Goal: Information Seeking & Learning: Learn about a topic

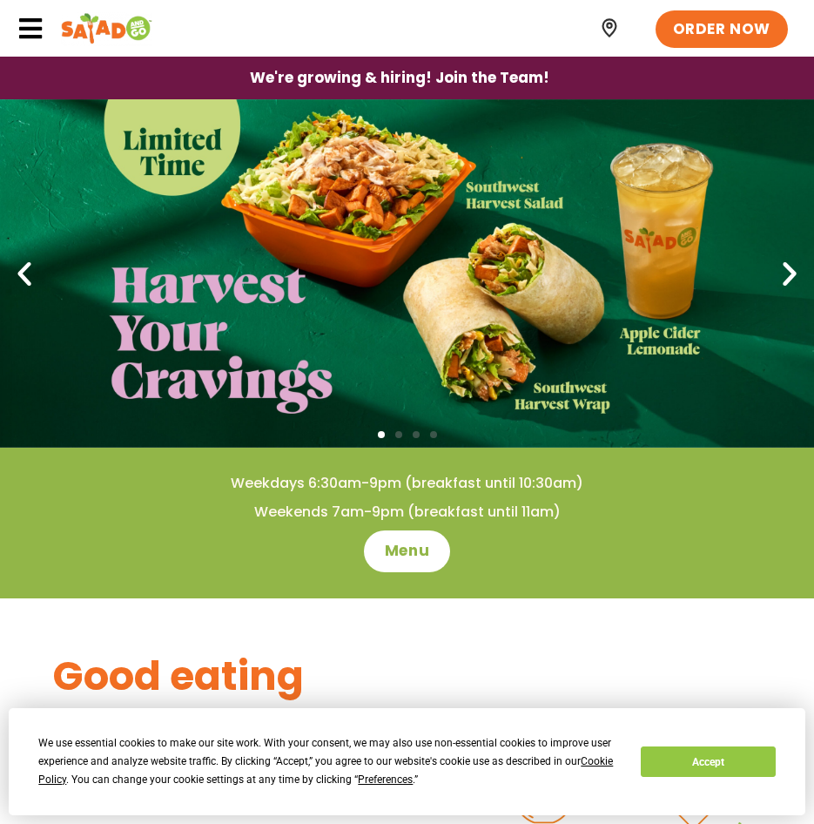
click at [21, 18] on icon at bounding box center [30, 29] width 26 height 26
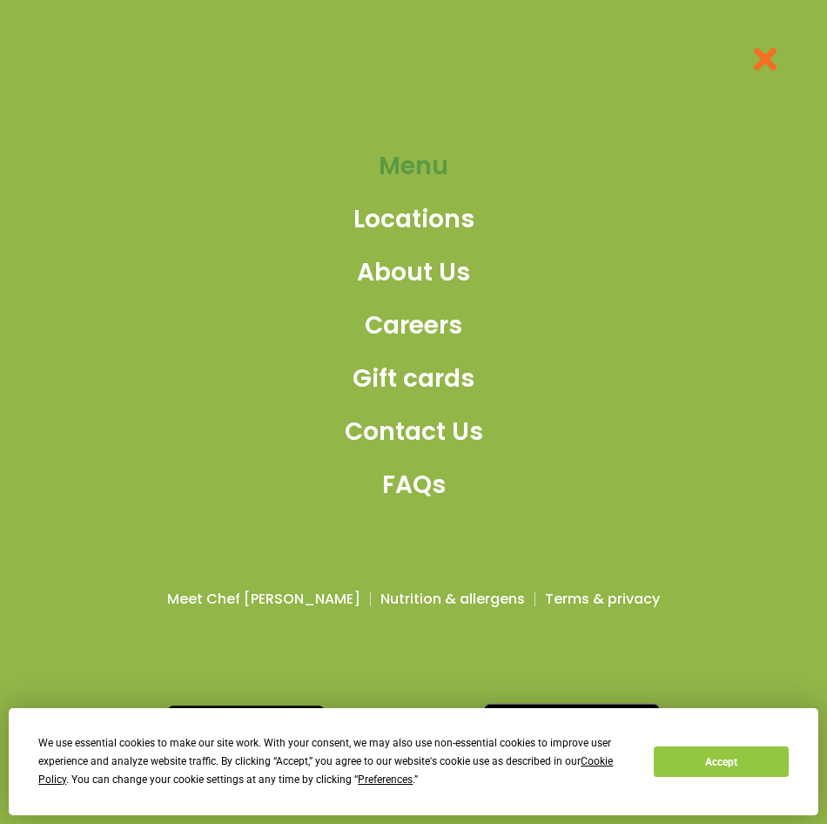
click at [444, 161] on span "Menu" at bounding box center [414, 166] width 70 height 37
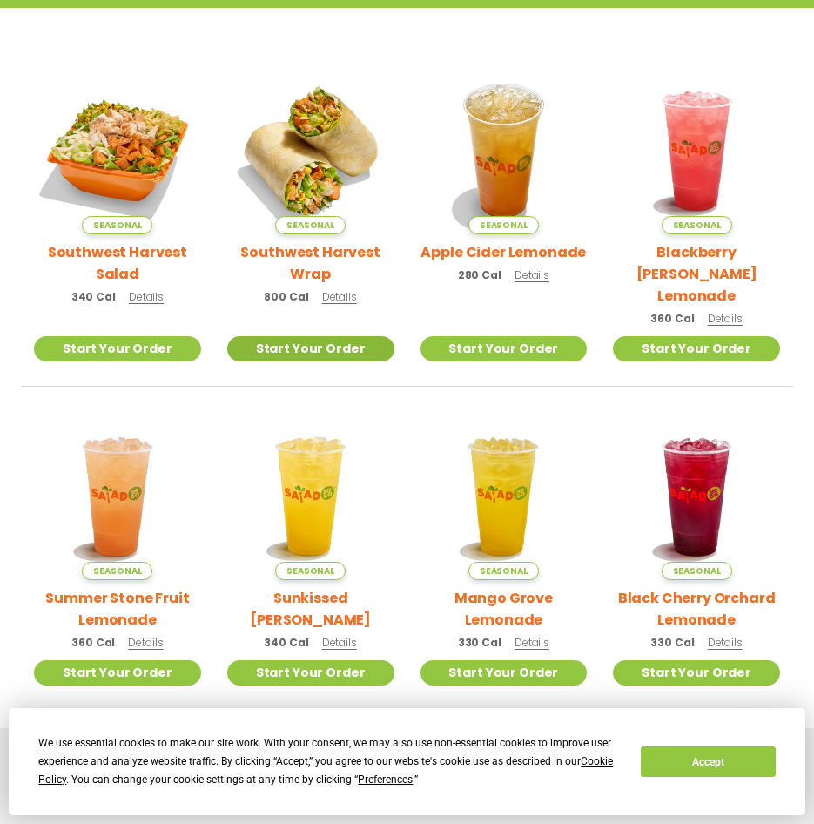
scroll to position [181, 0]
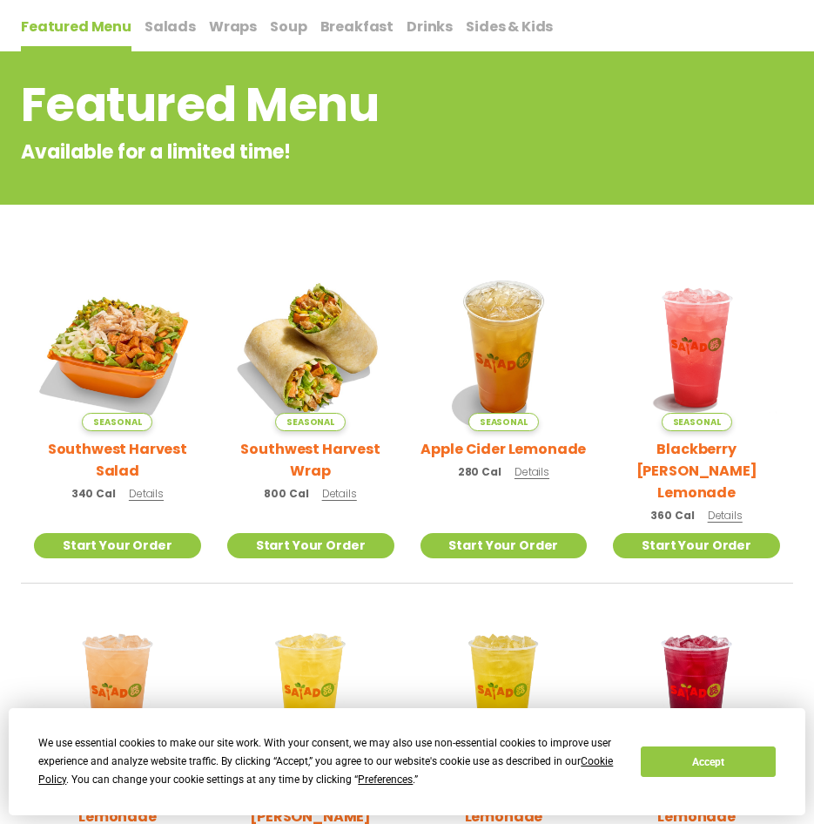
click at [161, 30] on span "Salads" at bounding box center [170, 27] width 51 height 20
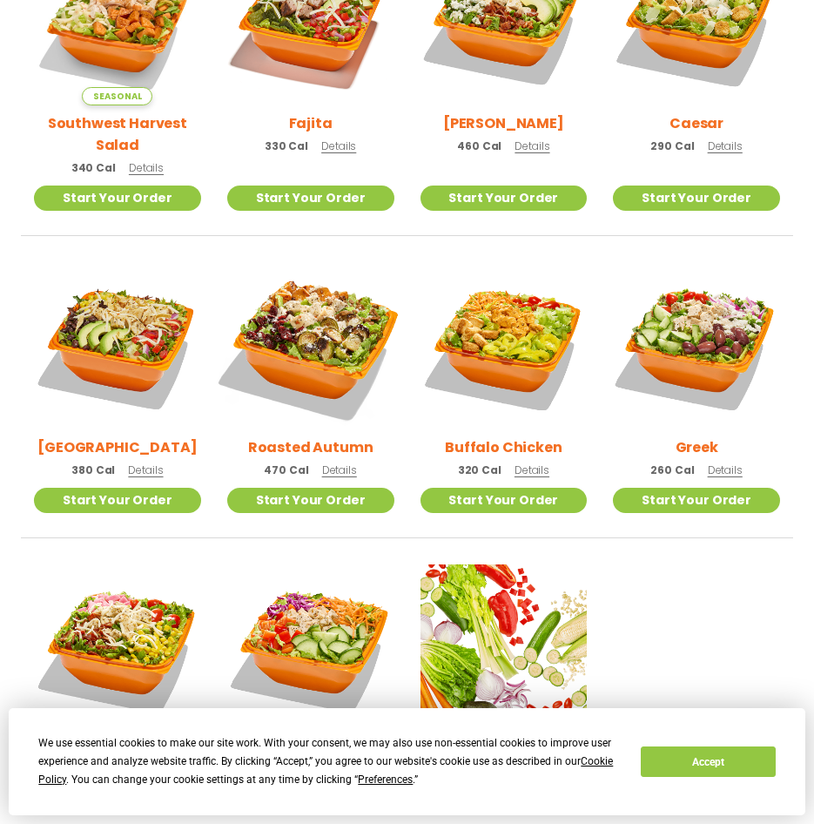
scroll to position [530, 0]
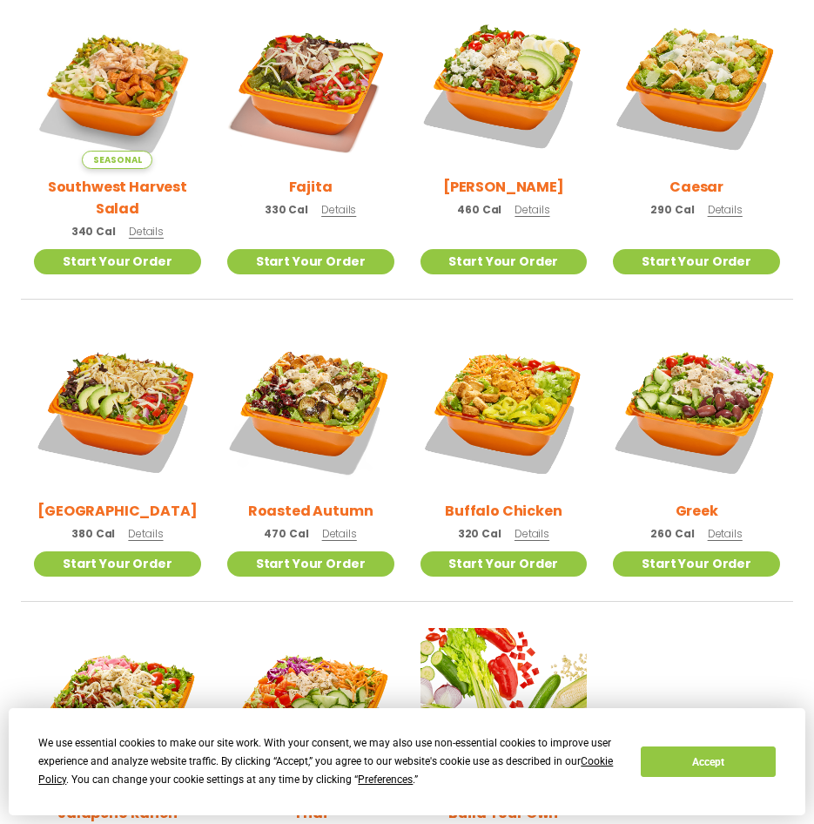
click at [141, 539] on span "Details" at bounding box center [145, 533] width 35 height 15
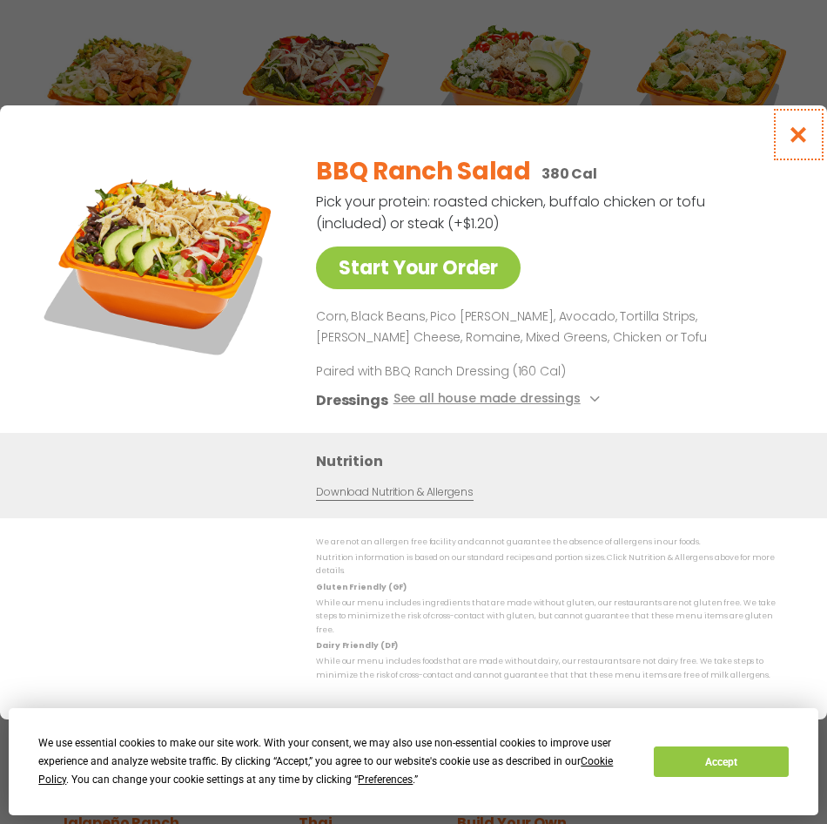
click at [800, 144] on icon "Close modal" at bounding box center [799, 134] width 22 height 18
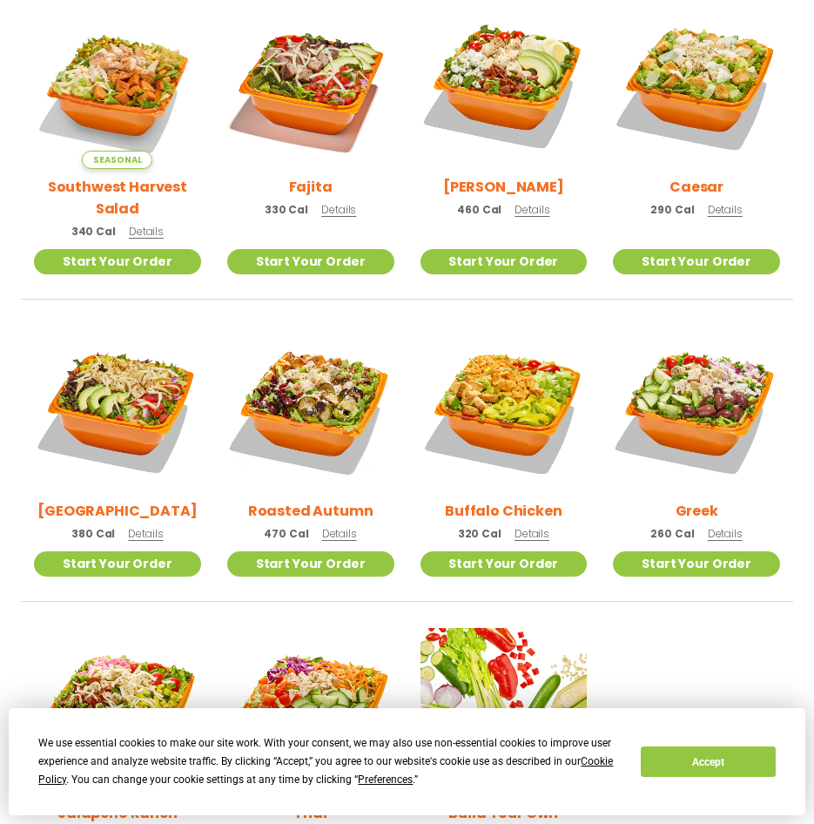
click at [530, 538] on span "Details" at bounding box center [532, 533] width 35 height 15
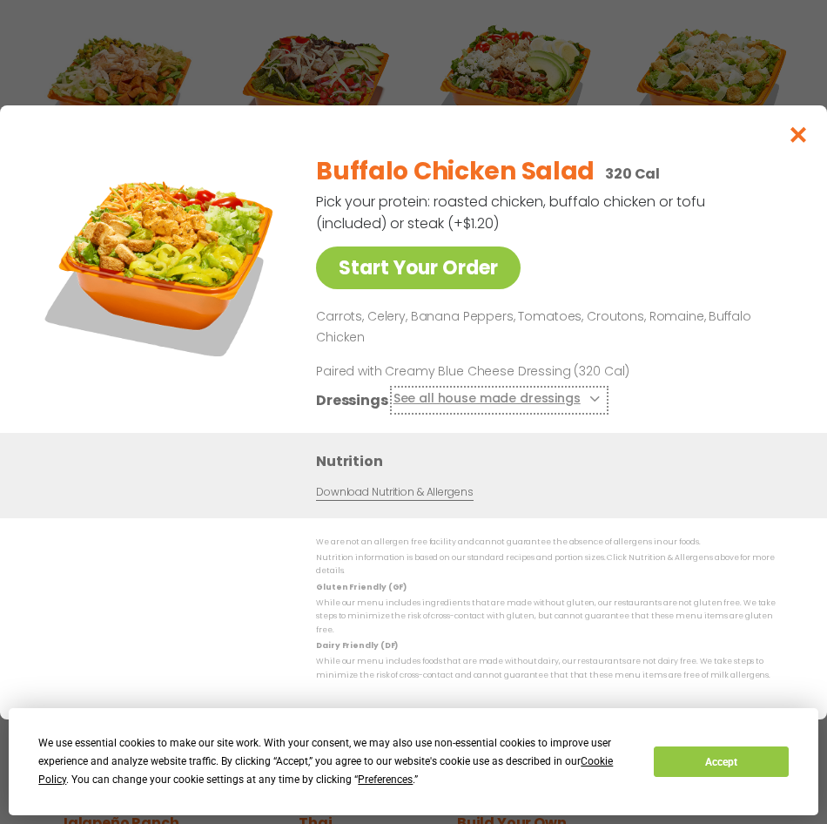
click at [508, 410] on button "See all house made dressings" at bounding box center [500, 399] width 212 height 22
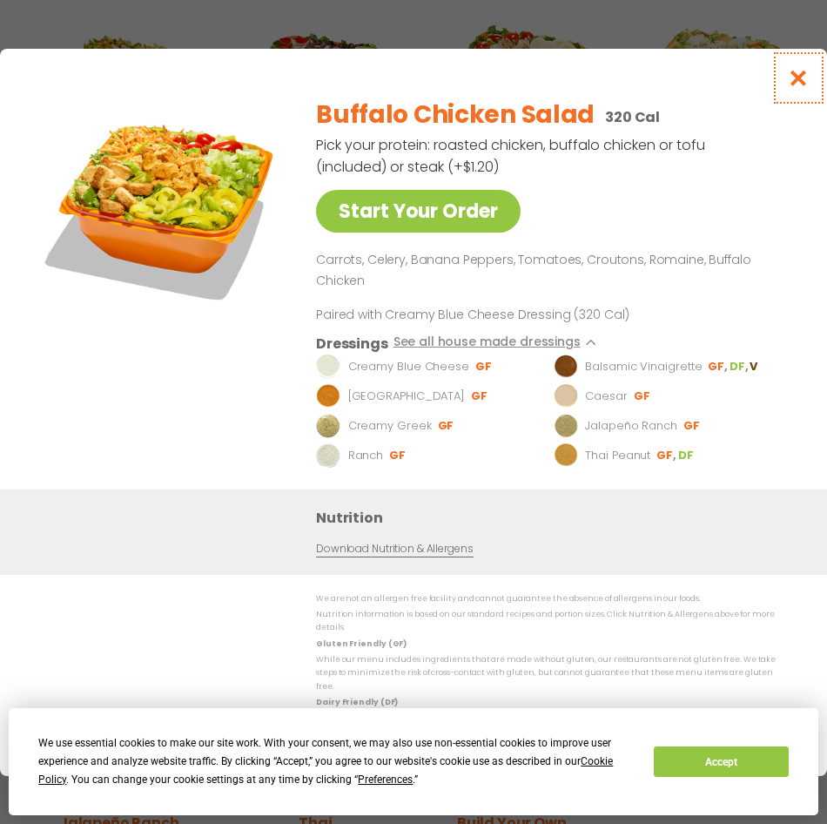
click at [800, 84] on icon "Close modal" at bounding box center [799, 78] width 22 height 18
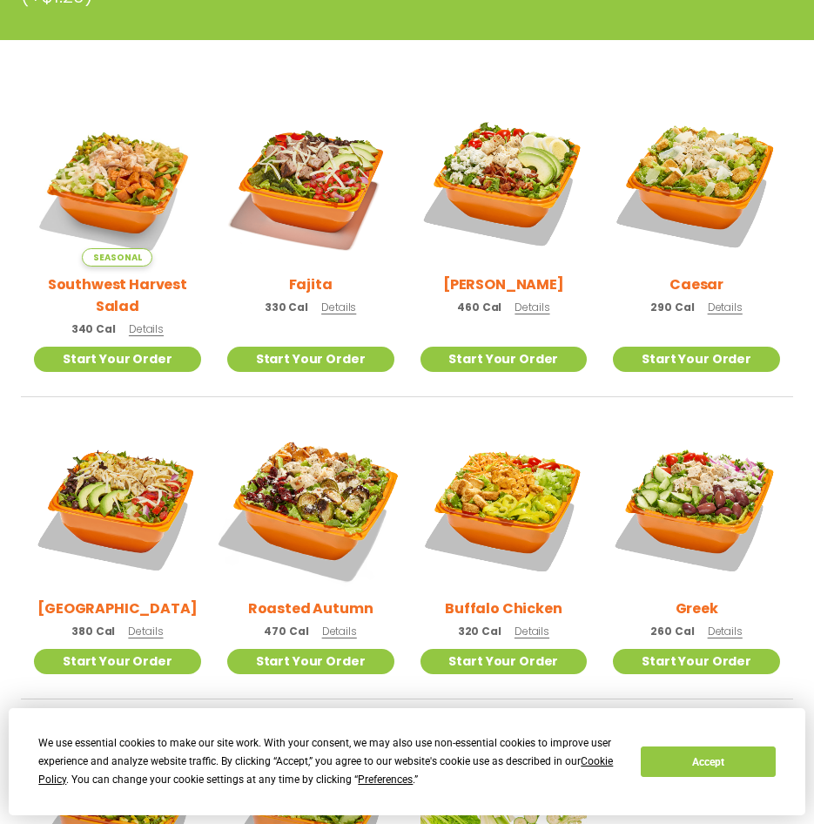
scroll to position [548, 0]
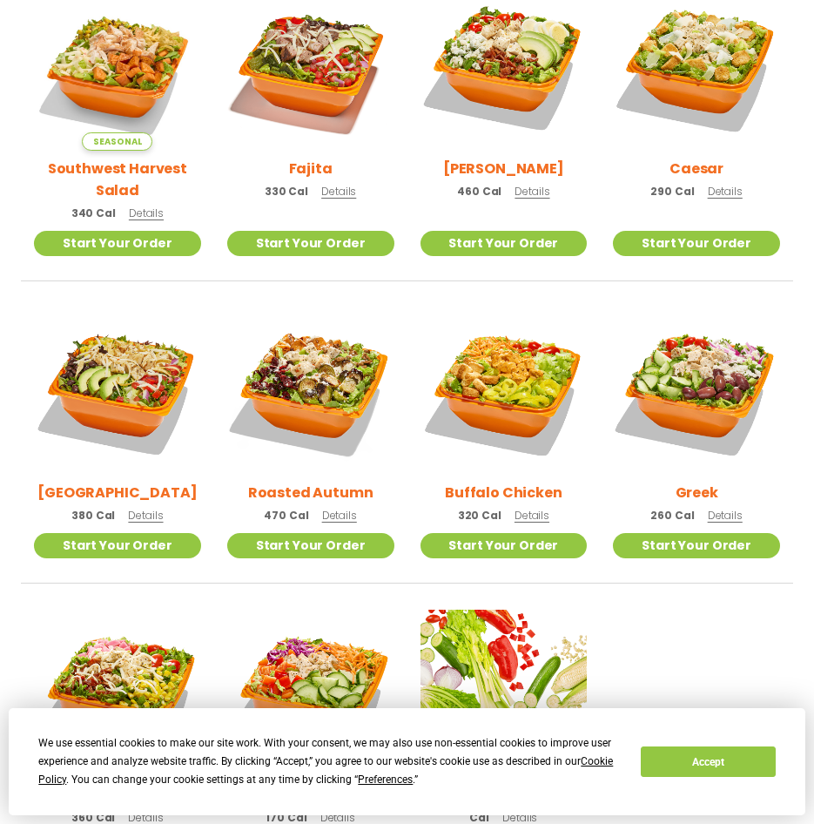
click at [143, 510] on span "Details" at bounding box center [145, 515] width 35 height 15
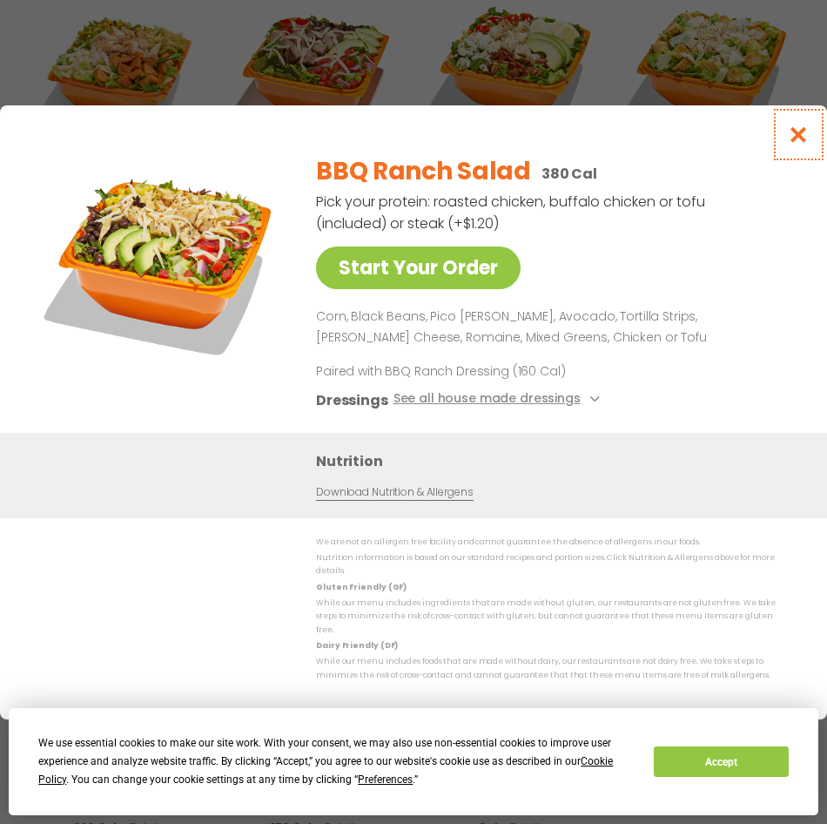
click at [794, 139] on icon "Close modal" at bounding box center [799, 134] width 22 height 18
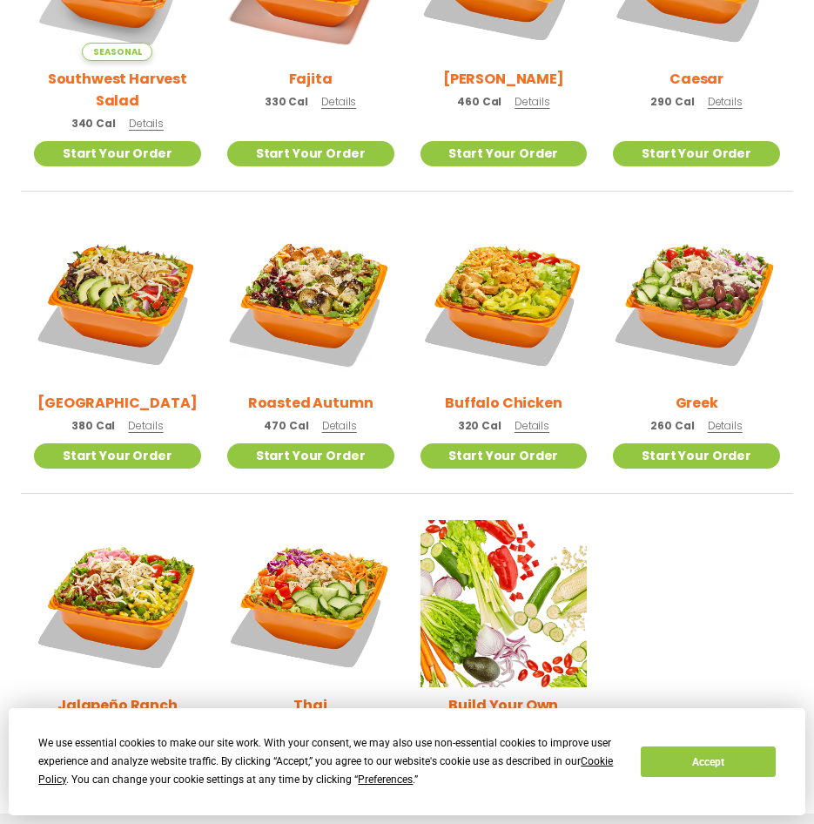
scroll to position [722, 0]
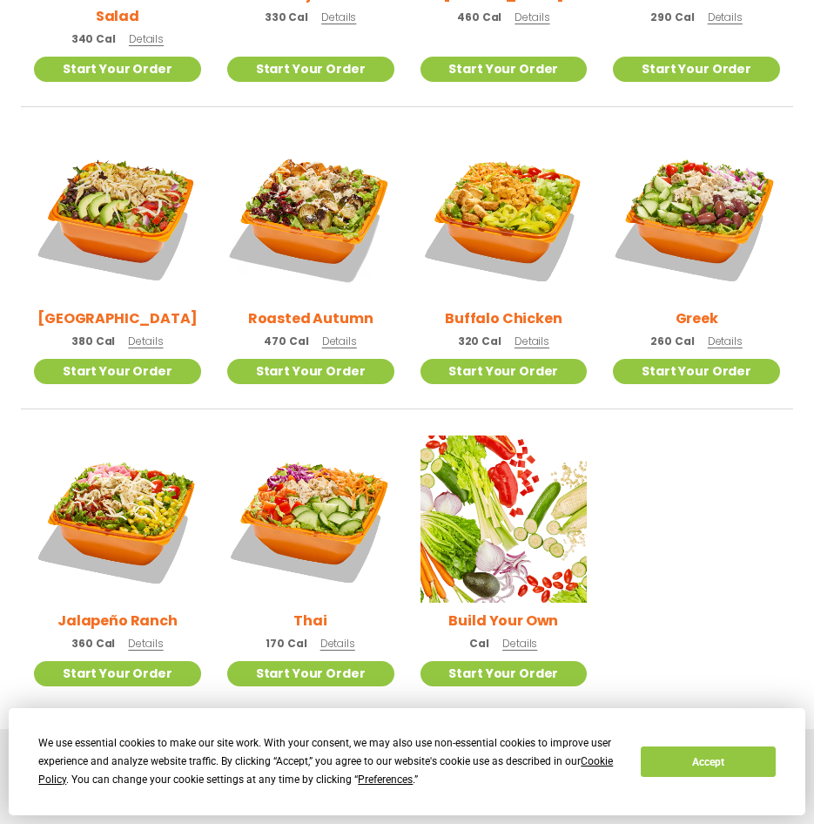
click at [508, 645] on span "Details" at bounding box center [520, 643] width 35 height 15
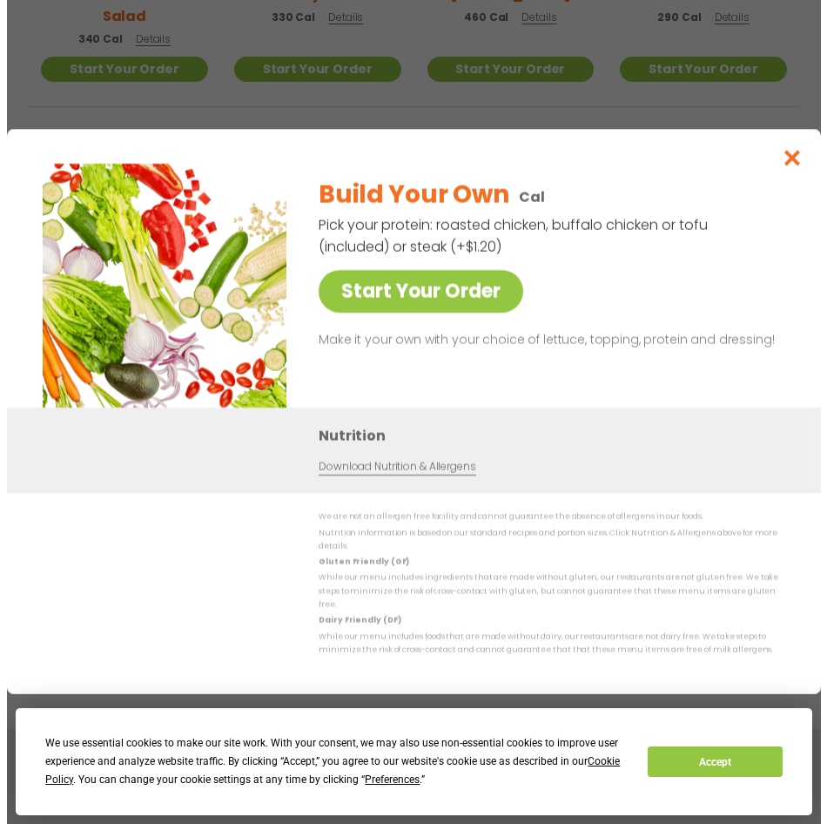
scroll to position [726, 0]
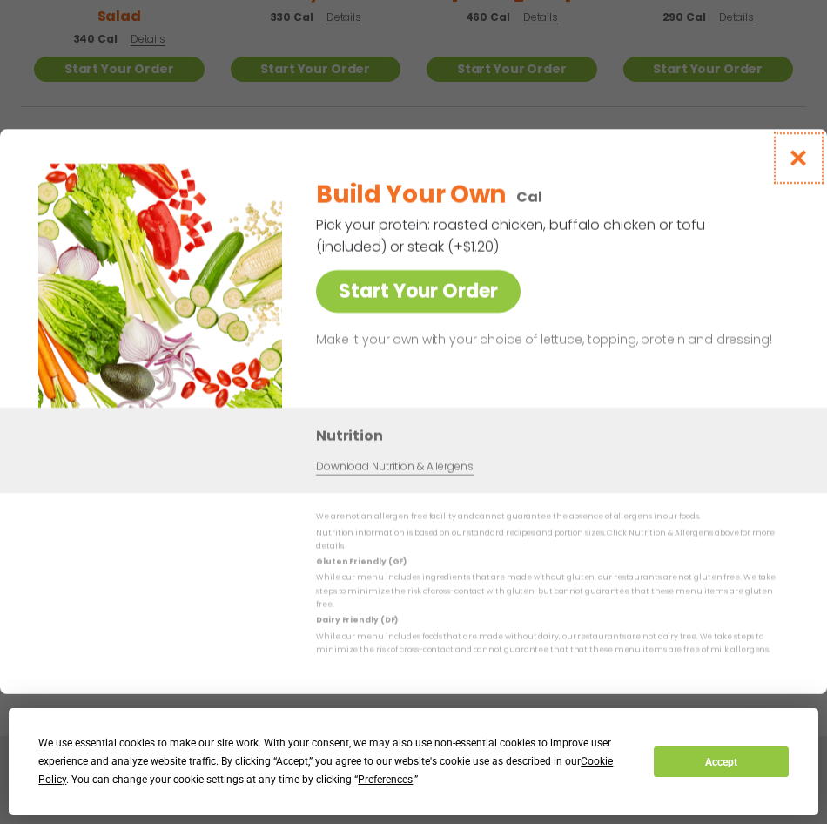
click at [800, 167] on icon "Close modal" at bounding box center [799, 158] width 22 height 18
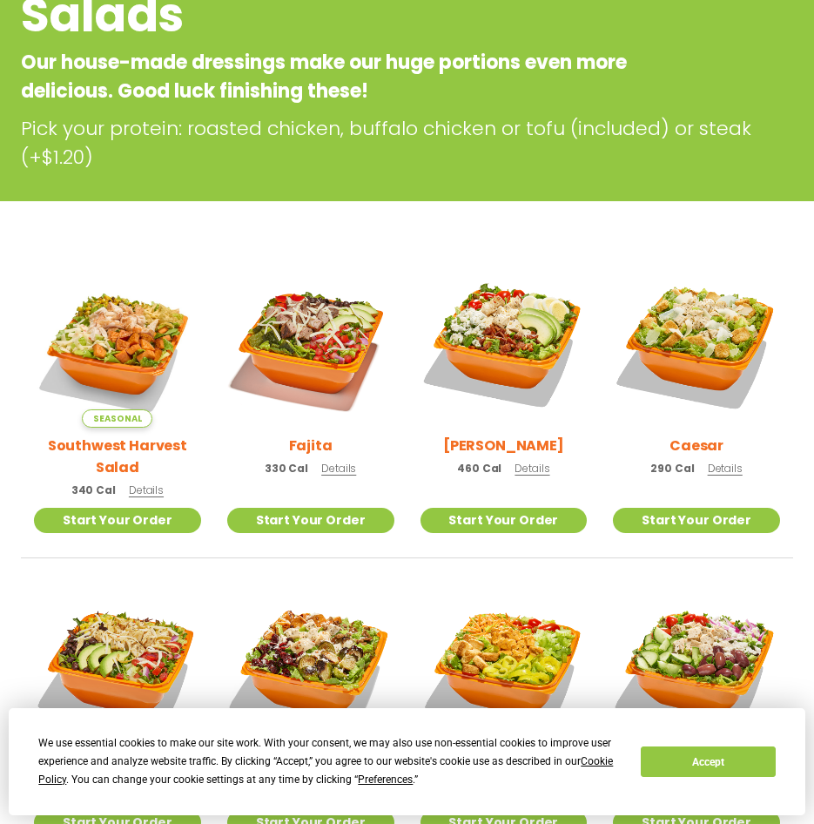
scroll to position [261, 0]
